Goal: Task Accomplishment & Management: Complete application form

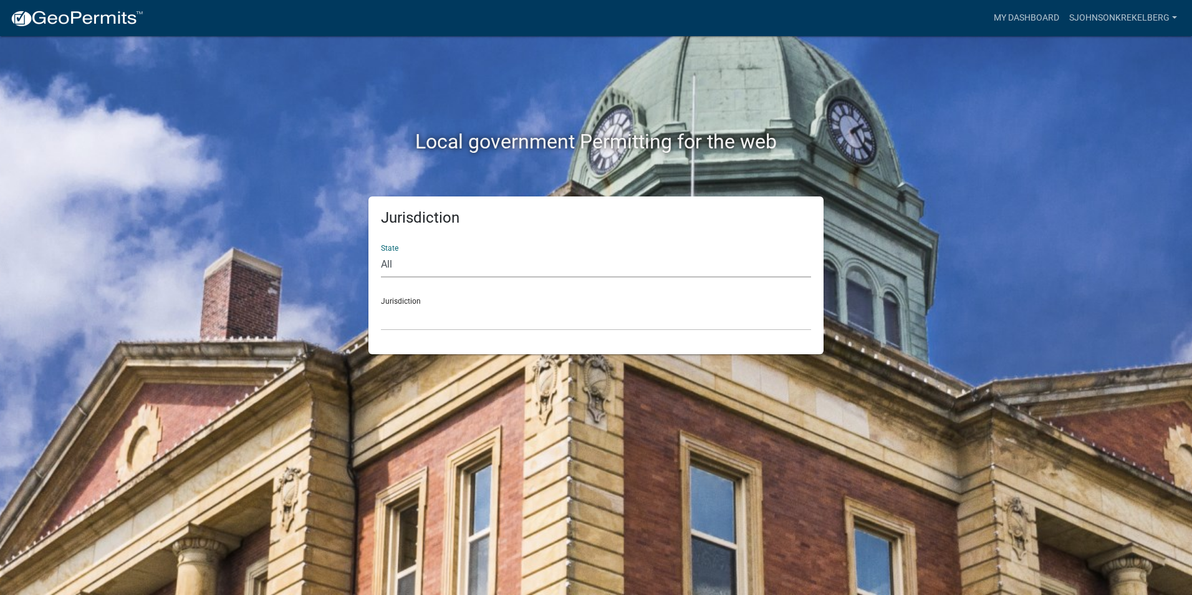
click at [399, 268] on select "All [US_STATE] [US_STATE] [US_STATE] [US_STATE] [US_STATE] [US_STATE] [US_STATE…" at bounding box center [596, 265] width 430 height 26
select select "[US_STATE]"
click at [381, 252] on select "All [US_STATE] [US_STATE] [US_STATE] [US_STATE] [US_STATE] [US_STATE] [US_STATE…" at bounding box center [596, 265] width 430 height 26
click at [403, 318] on select "[GEOGRAPHIC_DATA], [US_STATE] [GEOGRAPHIC_DATA], [US_STATE] [GEOGRAPHIC_DATA], …" at bounding box center [596, 318] width 430 height 26
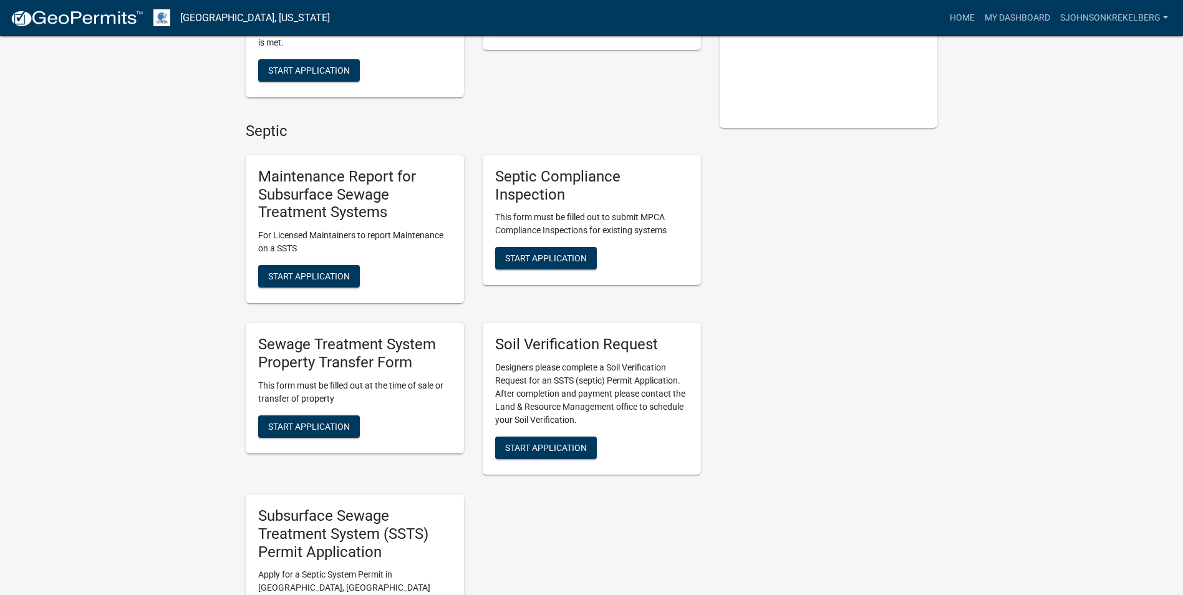
scroll to position [312, 0]
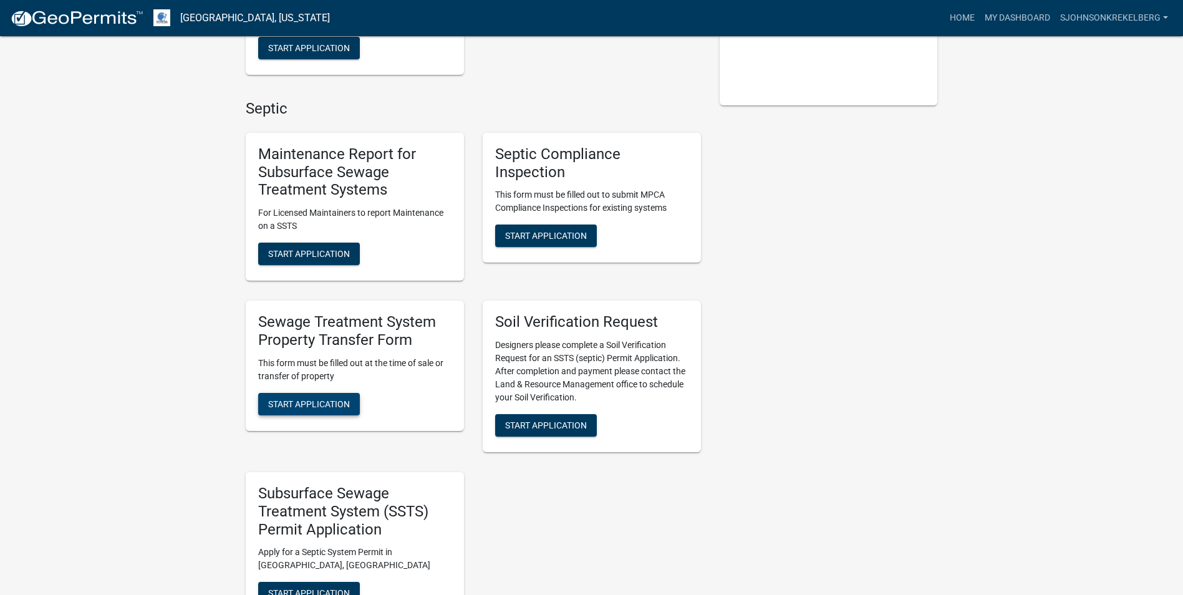
click at [290, 401] on span "Start Application" at bounding box center [309, 403] width 82 height 10
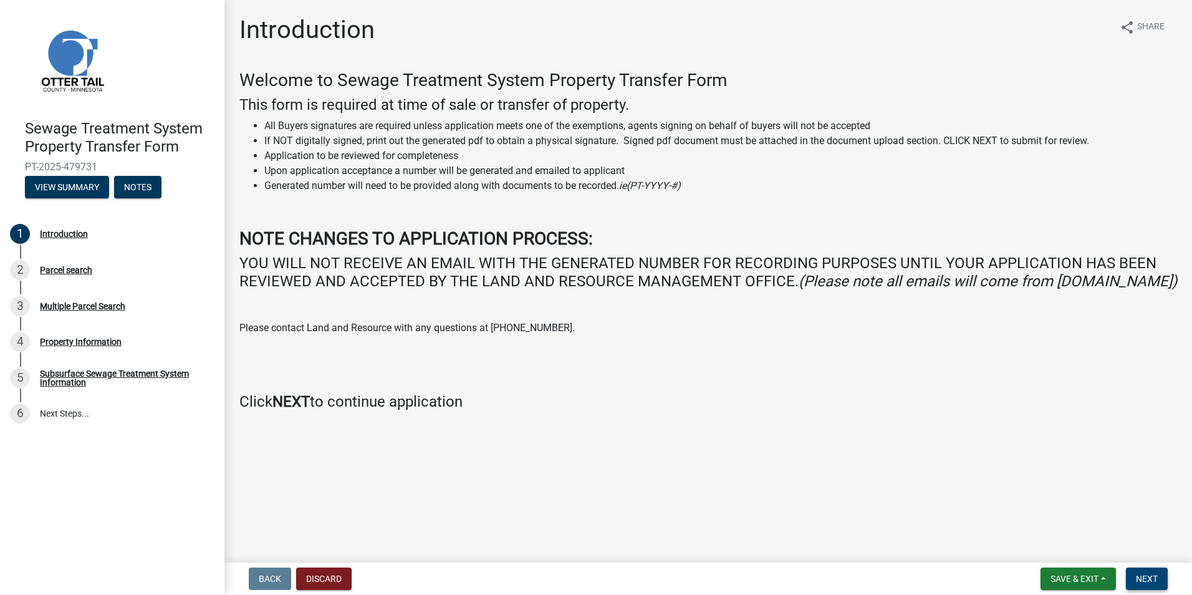
click at [1157, 574] on span "Next" at bounding box center [1147, 579] width 22 height 10
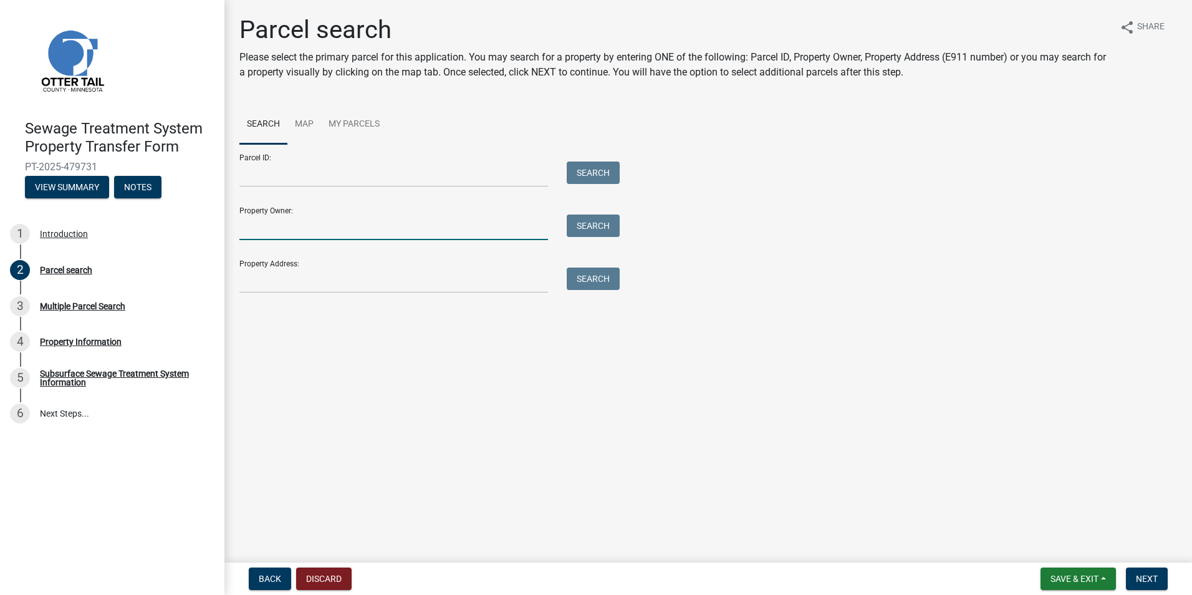
click at [307, 224] on input "Property Owner:" at bounding box center [393, 228] width 309 height 26
type input "T"
type input "[PERSON_NAME]"
click at [604, 228] on button "Search" at bounding box center [593, 226] width 53 height 22
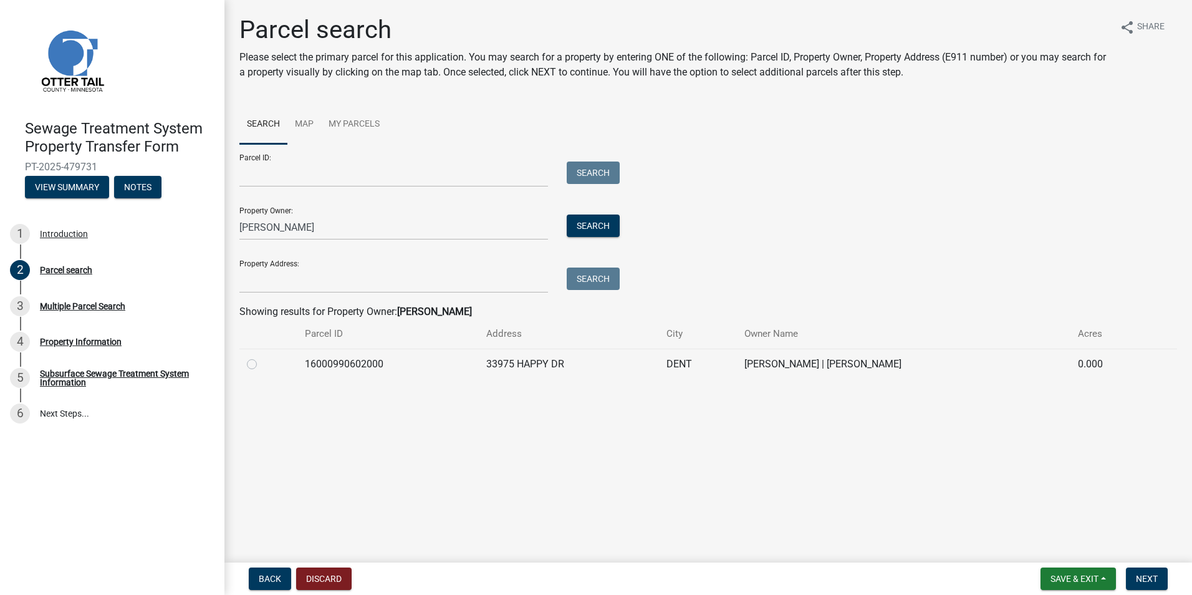
click at [262, 357] on label at bounding box center [262, 357] width 0 height 0
click at [262, 365] on input "radio" at bounding box center [266, 361] width 8 height 8
radio input "true"
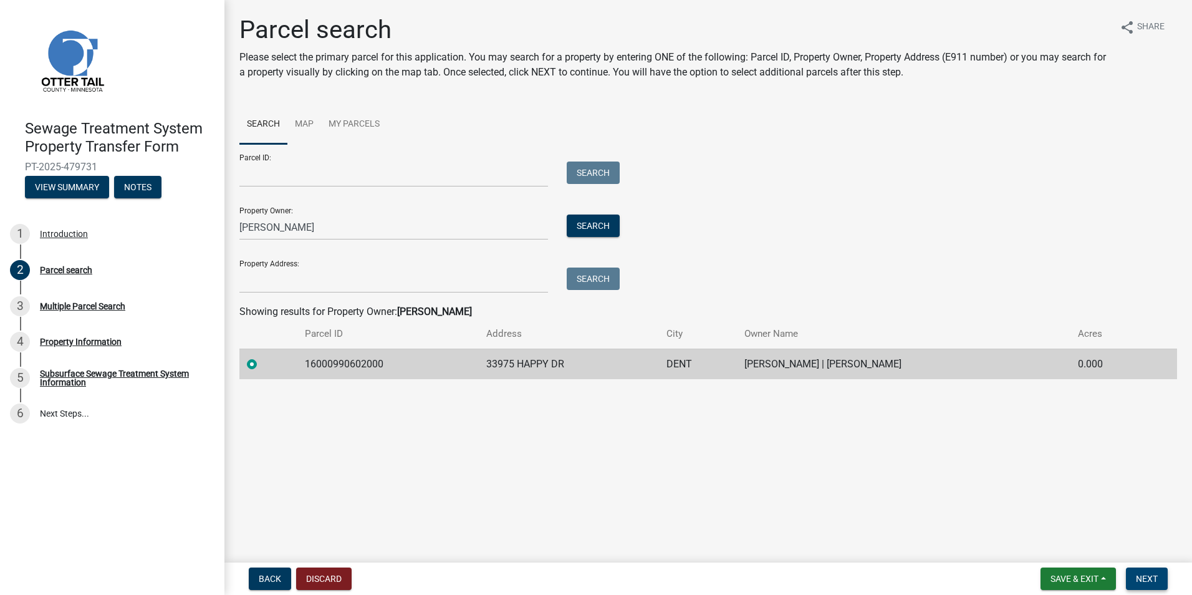
click at [1150, 580] on span "Next" at bounding box center [1147, 579] width 22 height 10
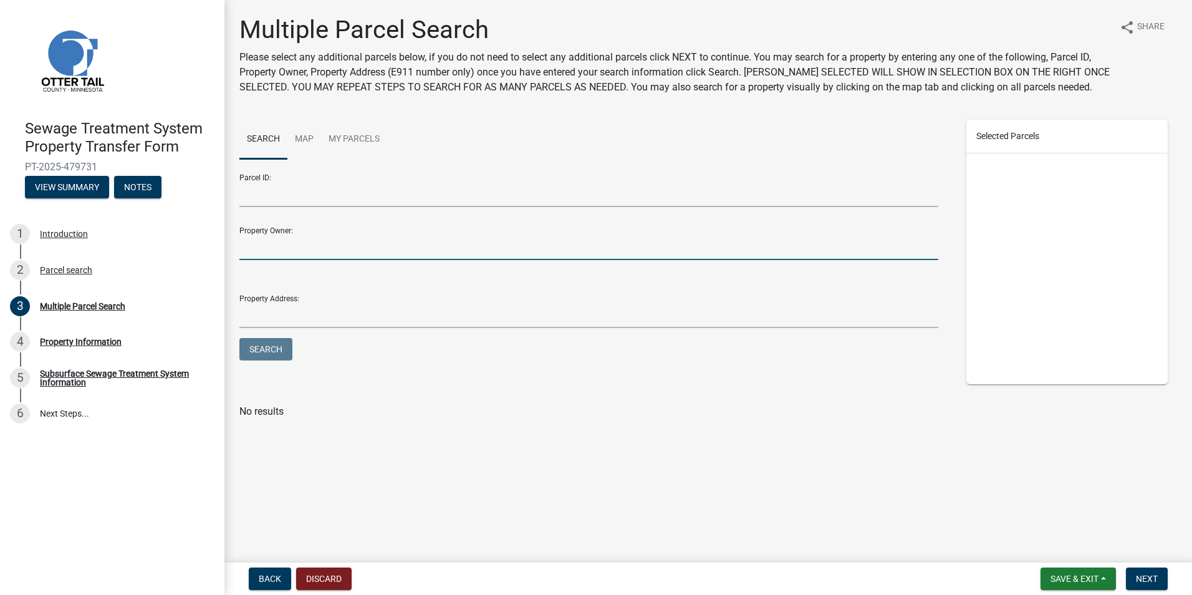
drag, startPoint x: 330, startPoint y: 241, endPoint x: 338, endPoint y: 243, distance: 7.6
click at [330, 241] on input "Property Owner:" at bounding box center [588, 247] width 699 height 26
type input "w"
type input "[PERSON_NAME]"
click at [272, 352] on button "Search" at bounding box center [265, 349] width 53 height 22
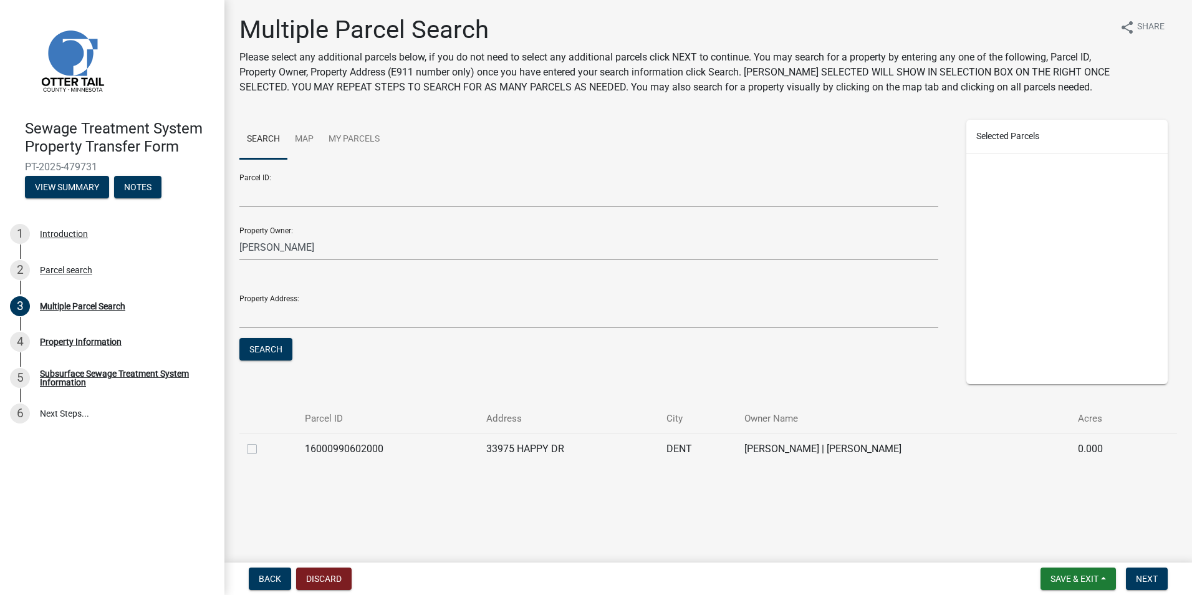
click at [262, 441] on label at bounding box center [262, 441] width 0 height 0
click at [262, 450] on input "checkbox" at bounding box center [266, 445] width 8 height 8
checkbox input "true"
click at [1152, 581] on span "Next" at bounding box center [1147, 579] width 22 height 10
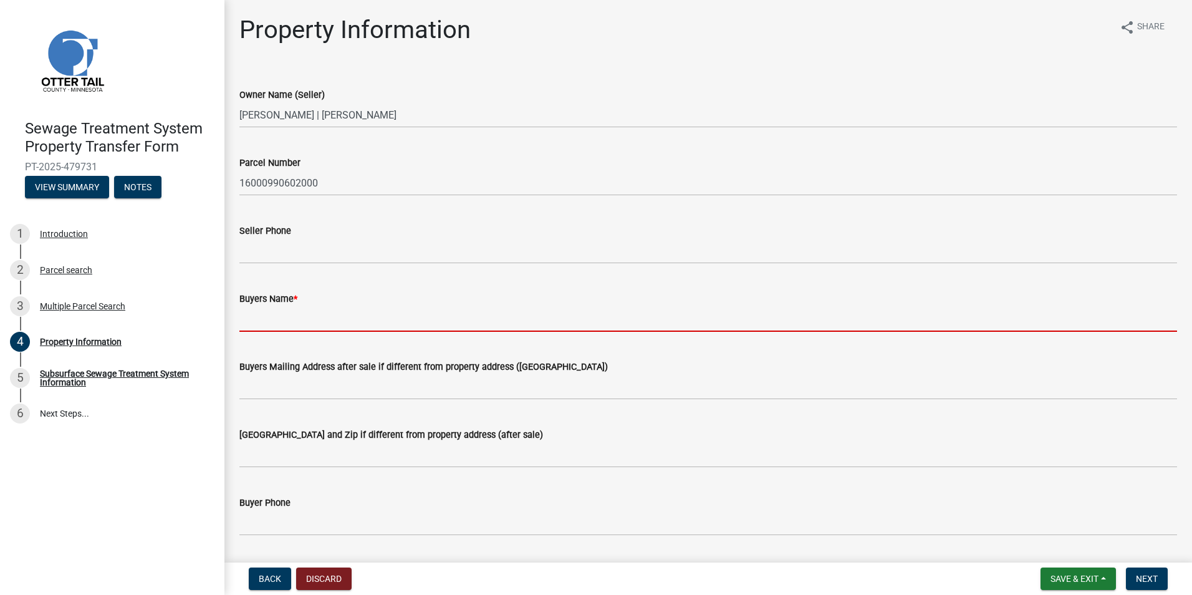
click at [291, 313] on input "Buyers Name *" at bounding box center [708, 319] width 938 height 26
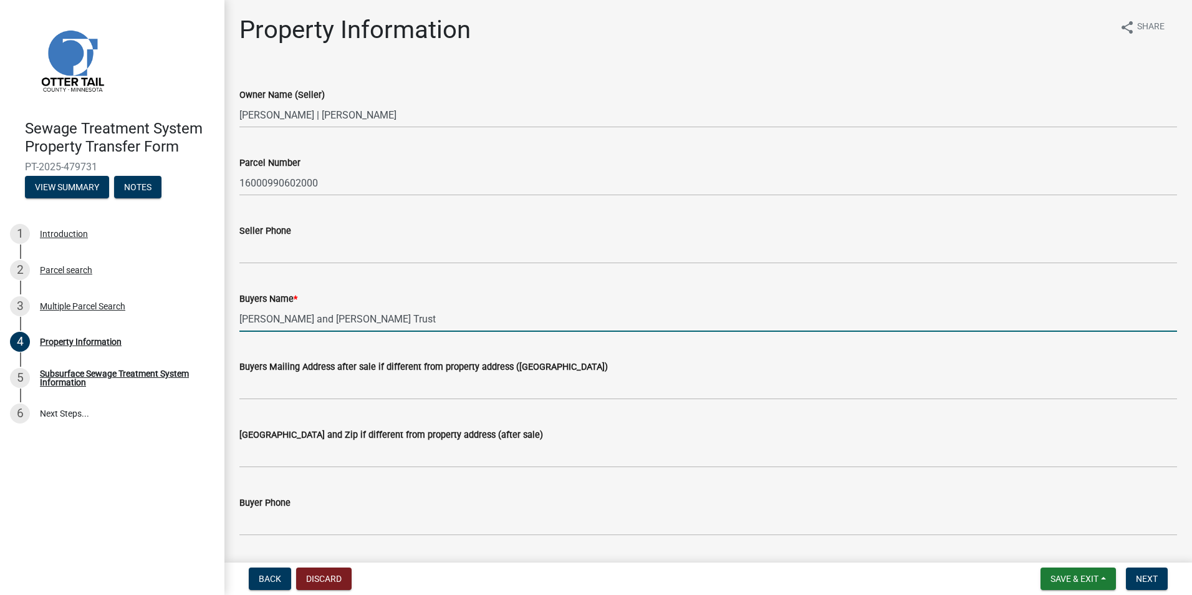
scroll to position [62, 0]
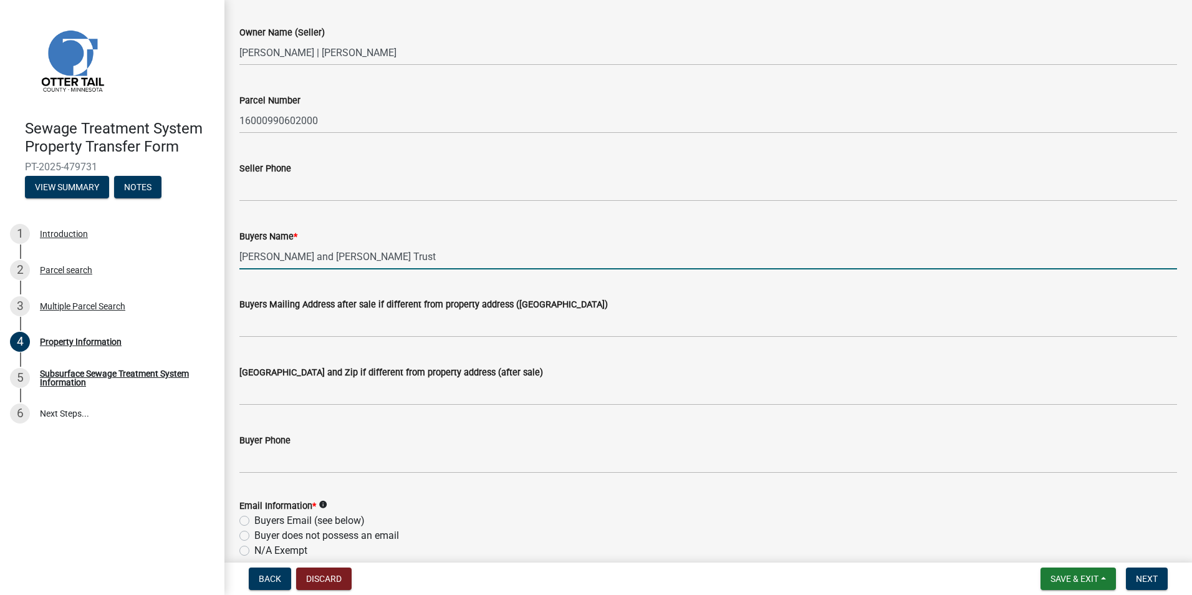
type input "[PERSON_NAME] and [PERSON_NAME] Trust"
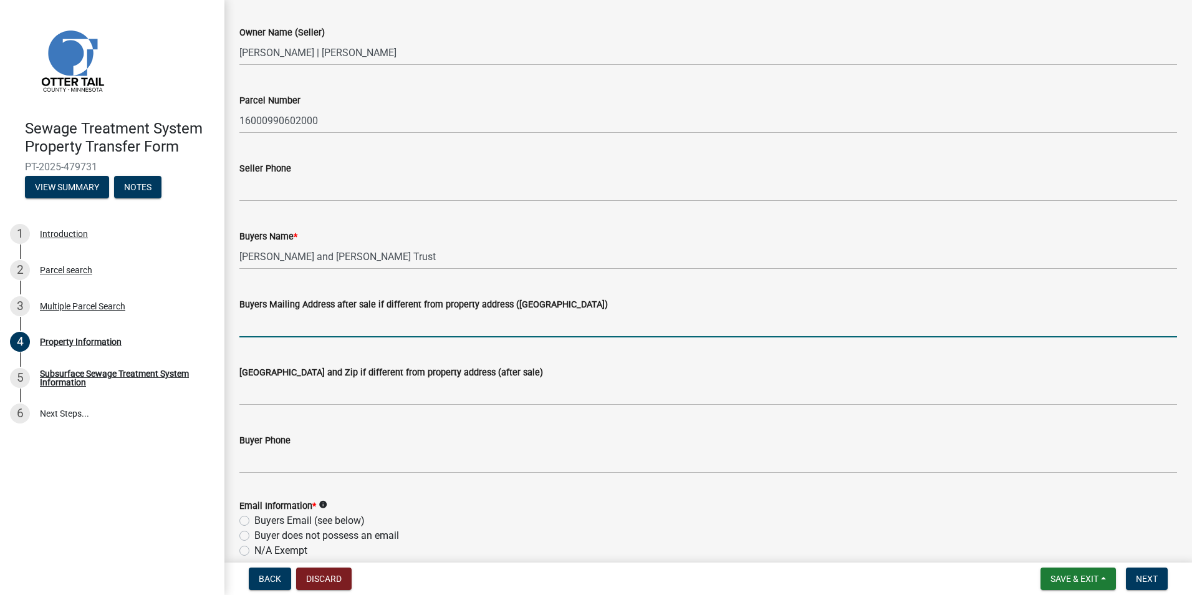
click at [278, 327] on input "Buyers Mailing Address after sale if different from property address ([GEOGRAPH…" at bounding box center [708, 325] width 938 height 26
click at [305, 327] on input "Buyers Mailing Address after sale if different from property address ([GEOGRAPH…" at bounding box center [708, 325] width 938 height 26
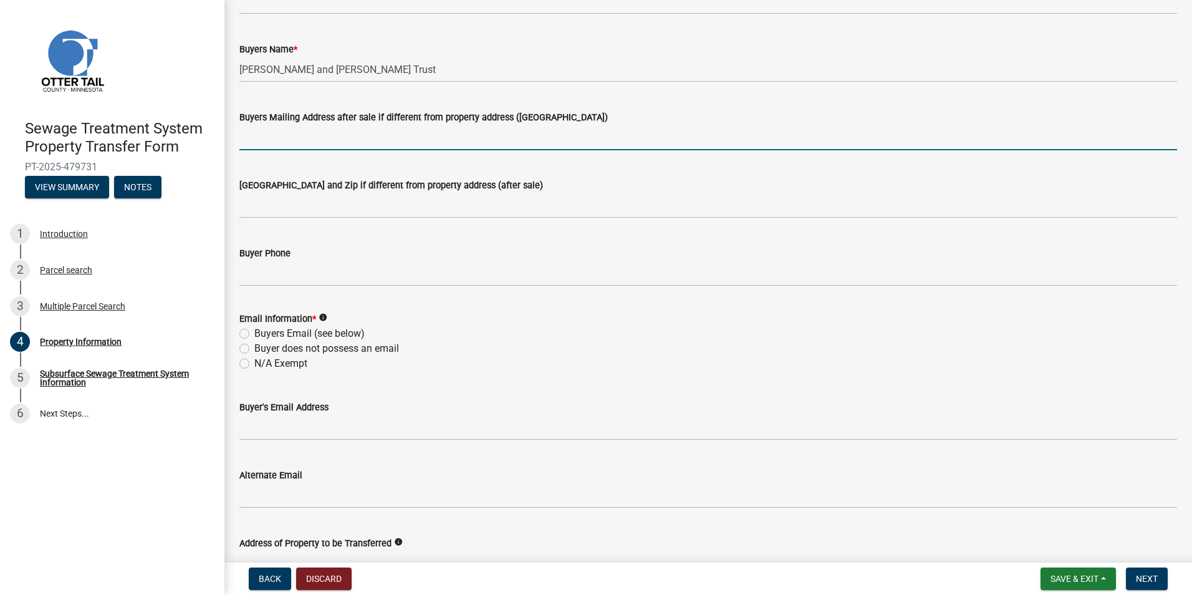
scroll to position [312, 0]
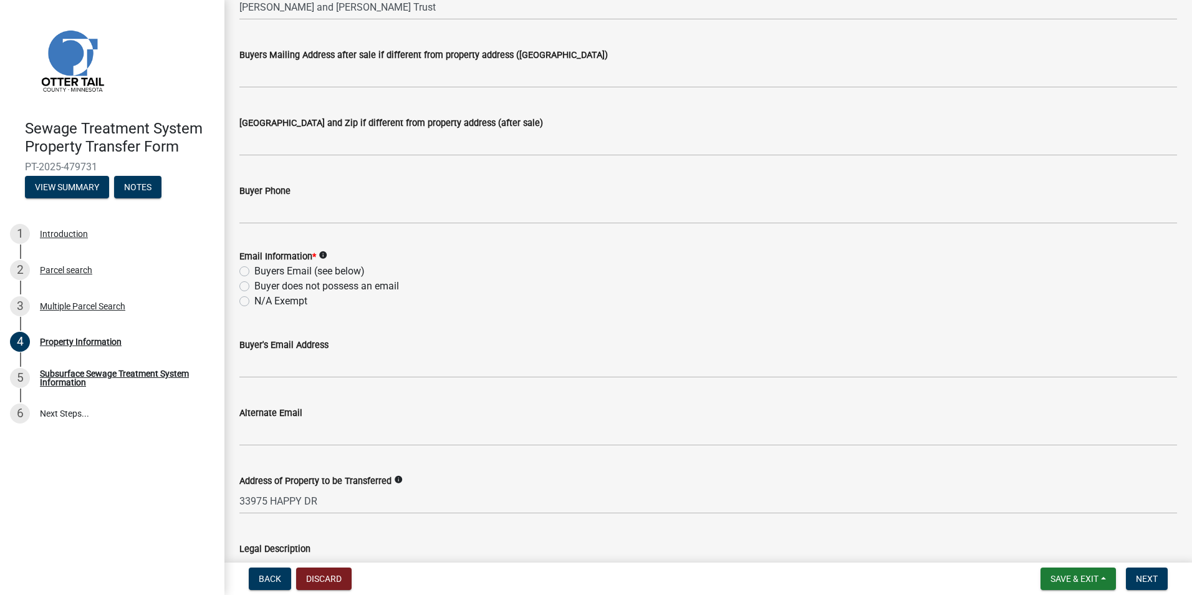
click at [254, 302] on label "N/A Exempt" at bounding box center [280, 301] width 53 height 15
click at [254, 302] on input "N/A Exempt" at bounding box center [258, 298] width 8 height 8
radio input "true"
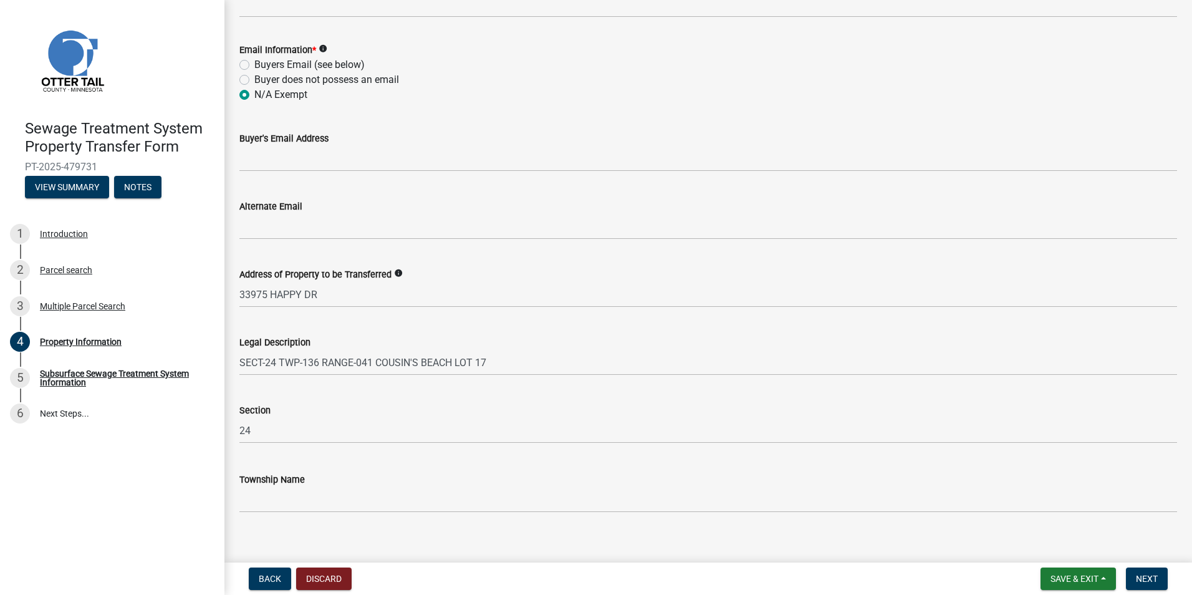
scroll to position [532, 0]
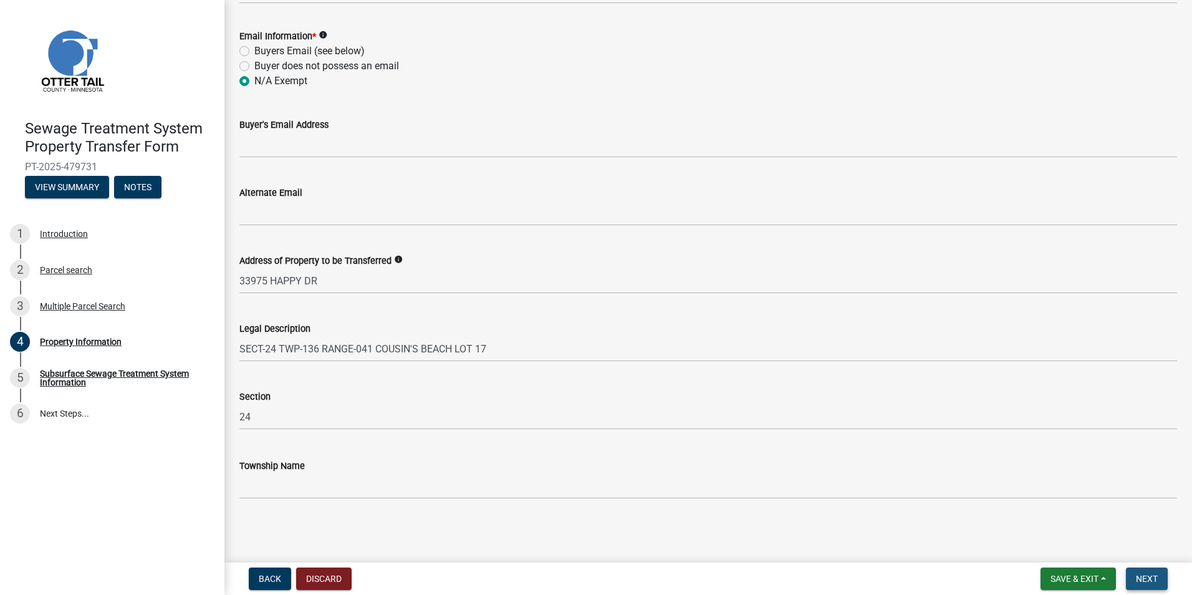
click at [1155, 583] on span "Next" at bounding box center [1147, 579] width 22 height 10
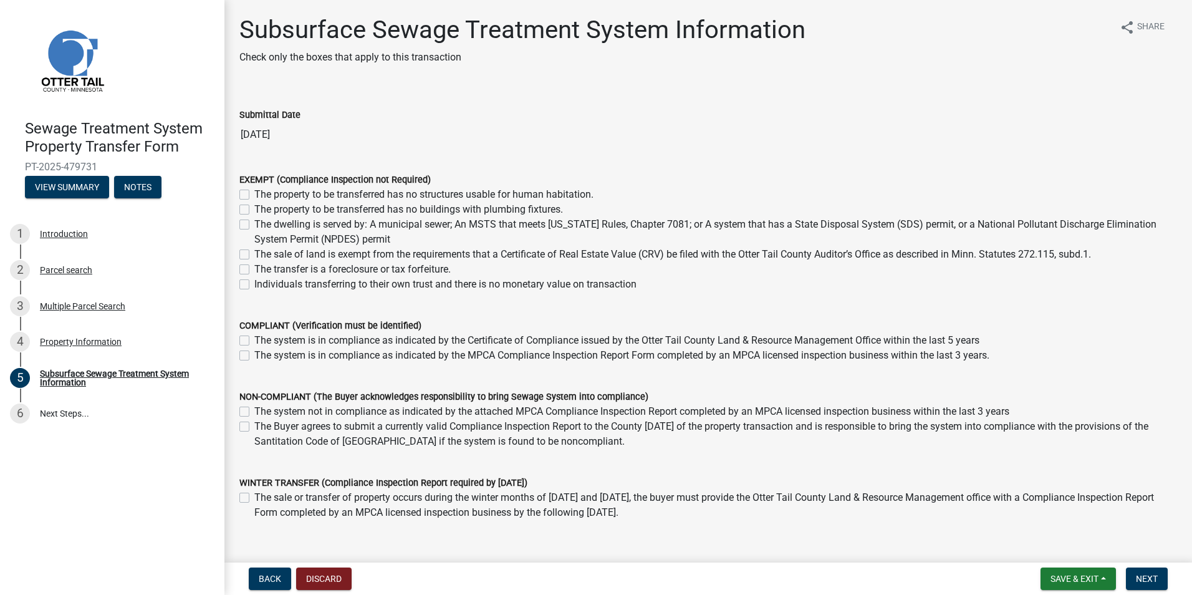
click at [254, 286] on label "Individuals transferring to their own trust and there is no monetary value on t…" at bounding box center [445, 284] width 382 height 15
click at [254, 285] on input "Individuals transferring to their own trust and there is no monetary value on t…" at bounding box center [258, 281] width 8 height 8
checkbox input "true"
checkbox input "false"
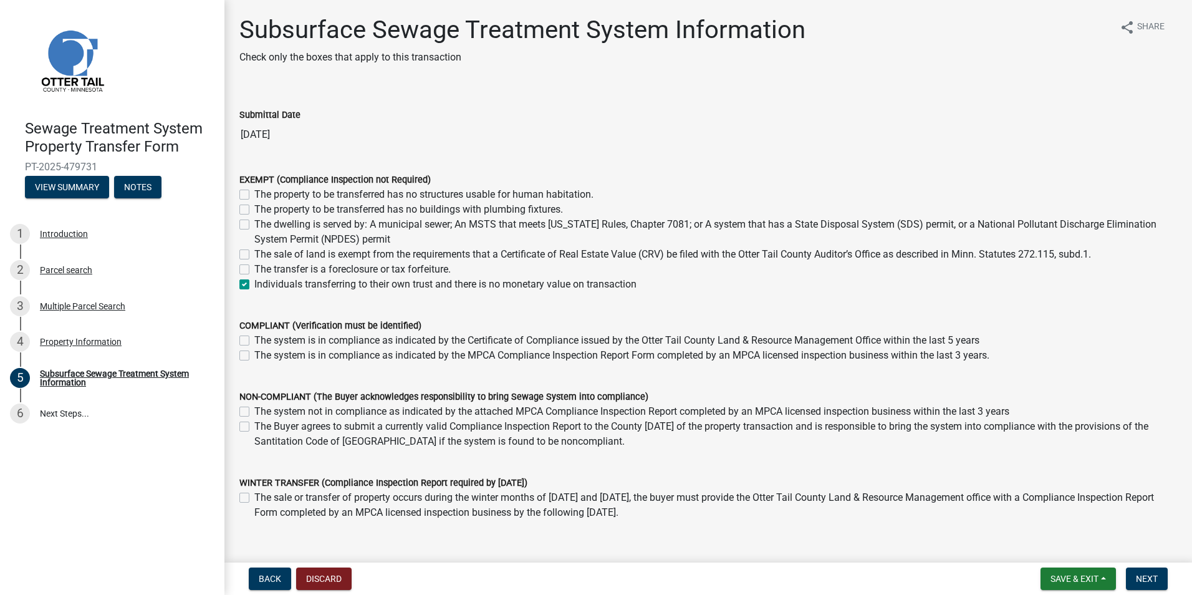
checkbox input "false"
checkbox input "true"
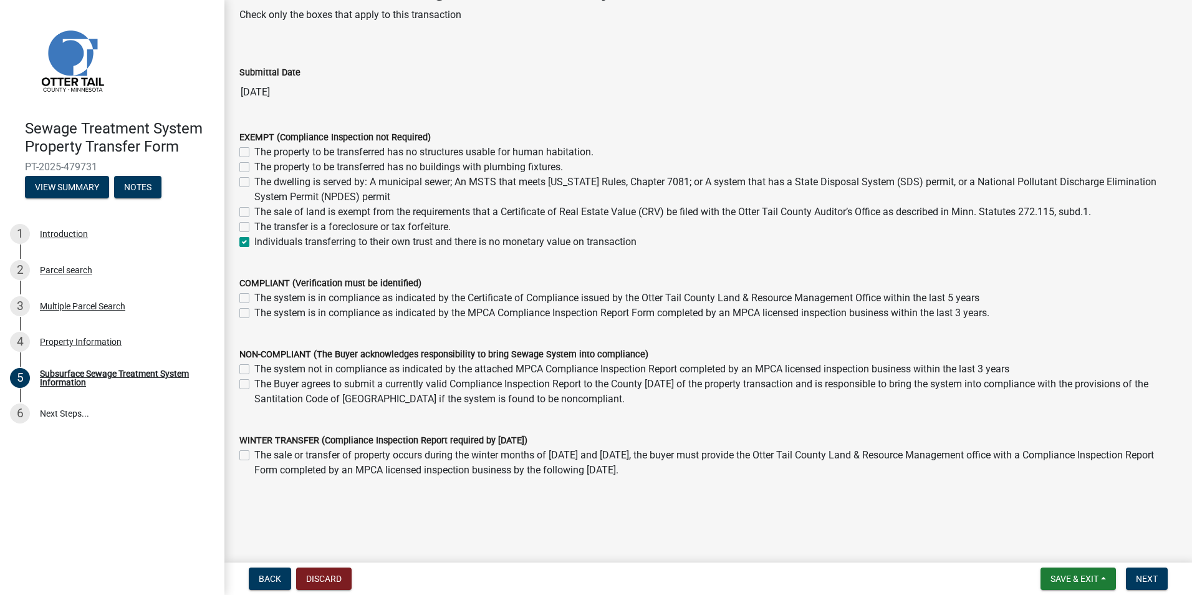
scroll to position [62, 0]
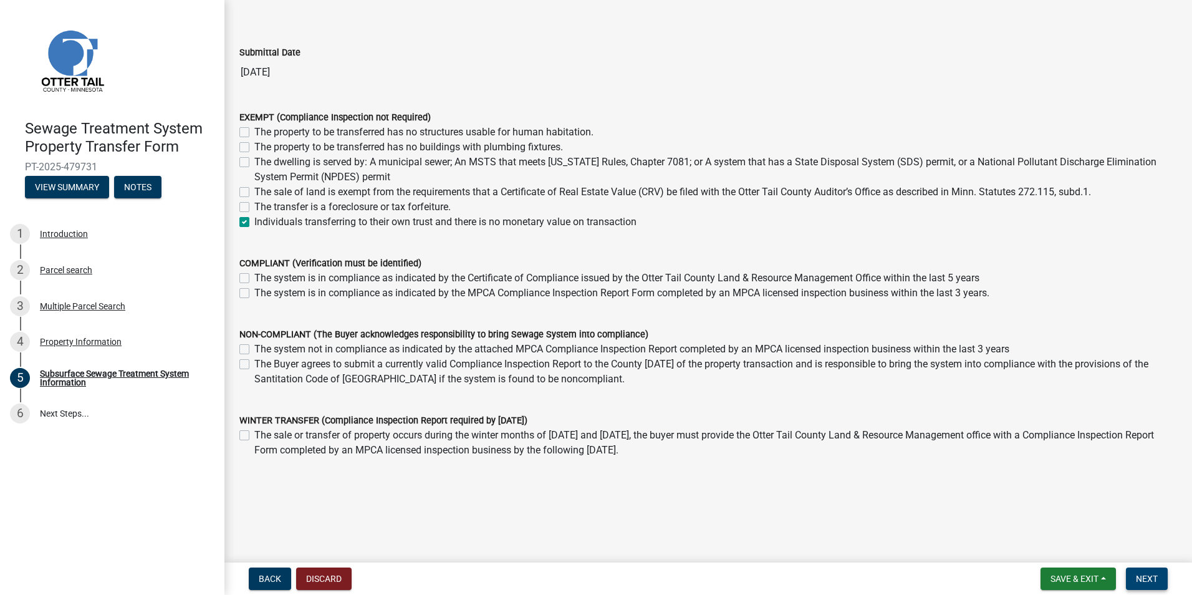
click at [1147, 577] on span "Next" at bounding box center [1147, 579] width 22 height 10
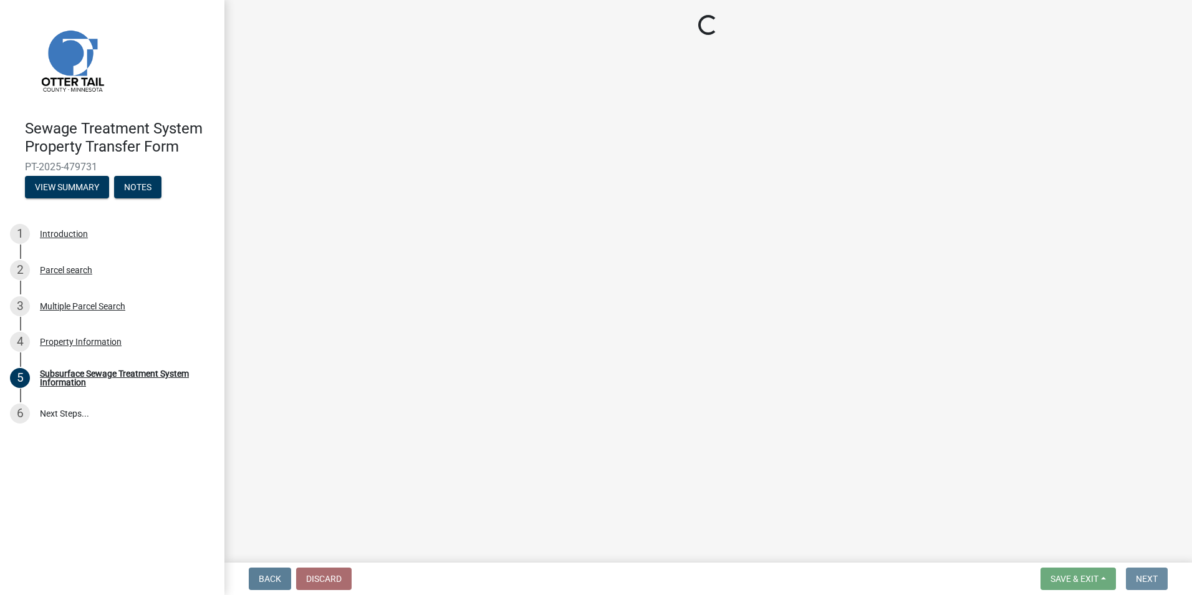
scroll to position [0, 0]
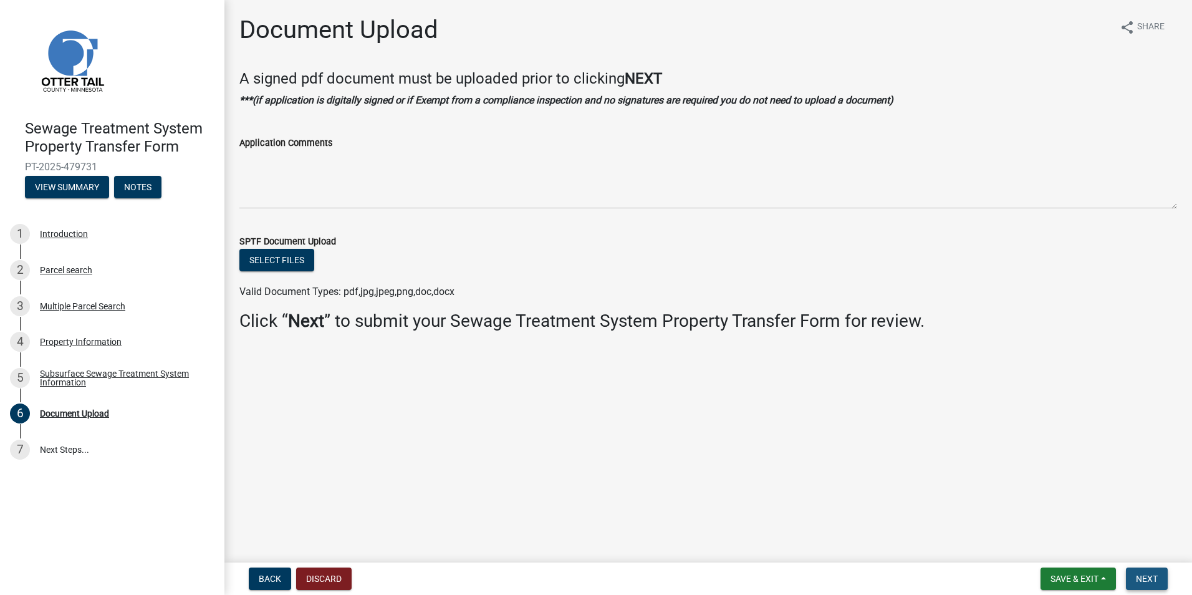
click at [1142, 579] on span "Next" at bounding box center [1147, 579] width 22 height 10
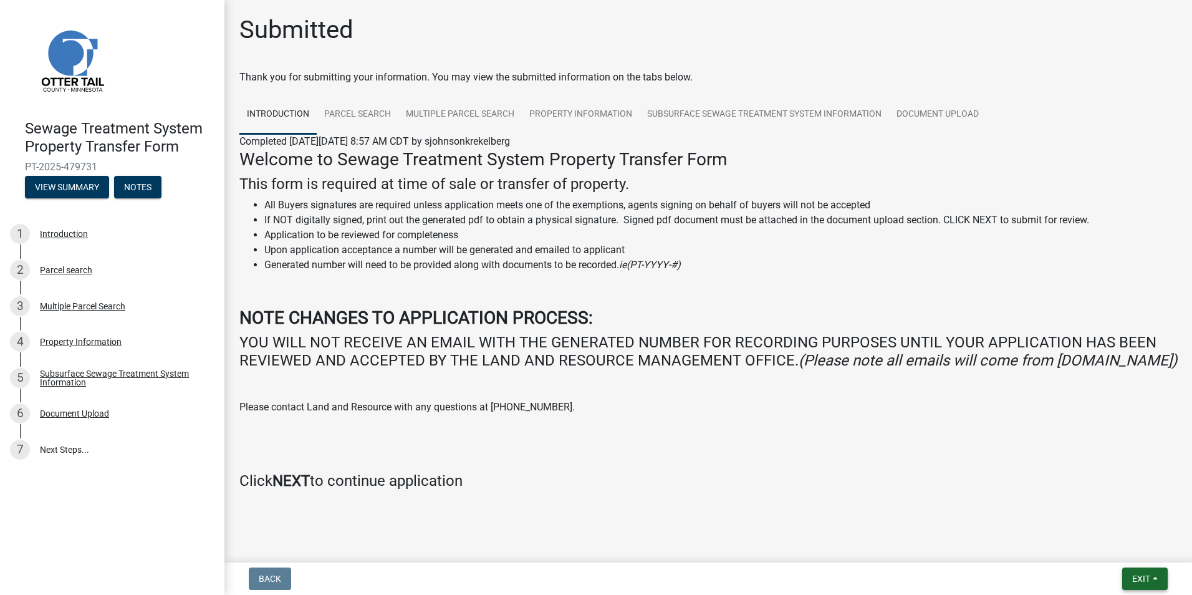
click at [1142, 579] on span "Exit" at bounding box center [1141, 579] width 18 height 10
click at [809, 490] on h4 "Click NEXT to continue application" at bounding box center [708, 481] width 938 height 18
click at [1139, 579] on span "Exit" at bounding box center [1141, 579] width 18 height 10
click at [1098, 548] on button "Save & Exit" at bounding box center [1118, 546] width 100 height 30
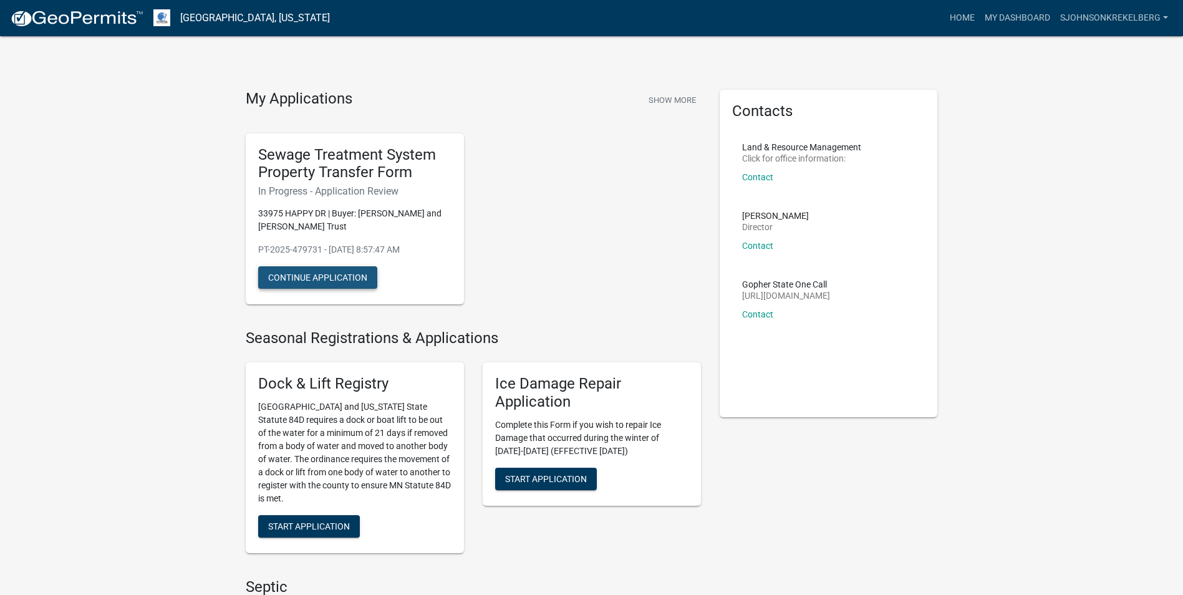
click at [325, 280] on button "Continue Application" at bounding box center [317, 277] width 119 height 22
